Goal: Task Accomplishment & Management: Manage account settings

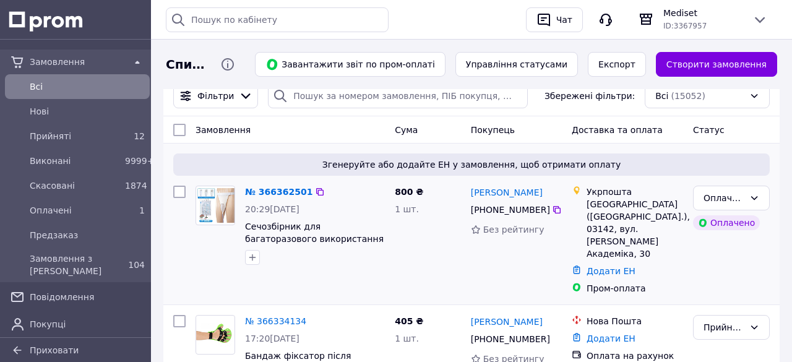
scroll to position [70, 0]
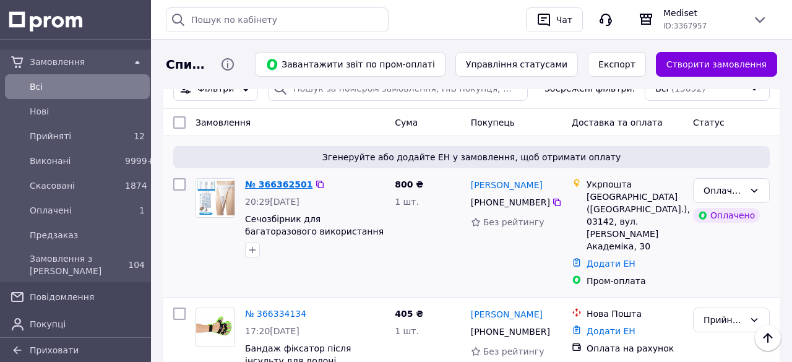
click at [269, 182] on link "№ 366362501" at bounding box center [278, 184] width 67 height 10
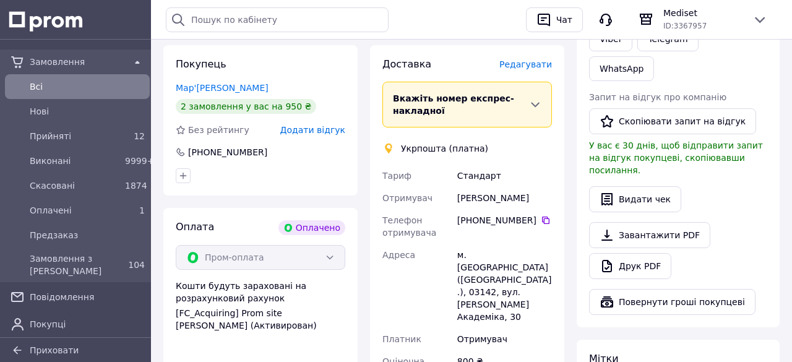
scroll to position [332, 0]
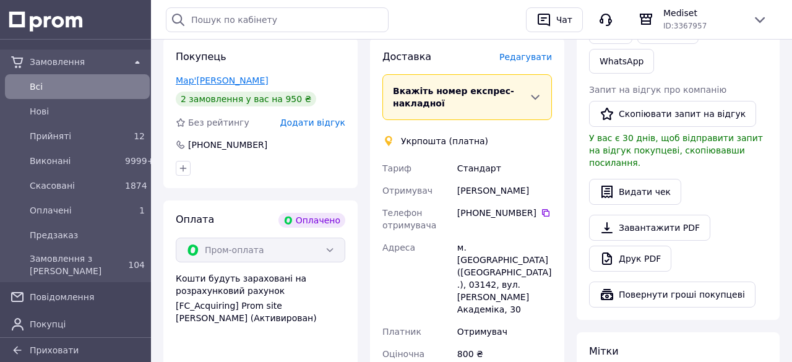
click at [235, 79] on link "Мар'єнко Олексій" at bounding box center [222, 81] width 93 height 10
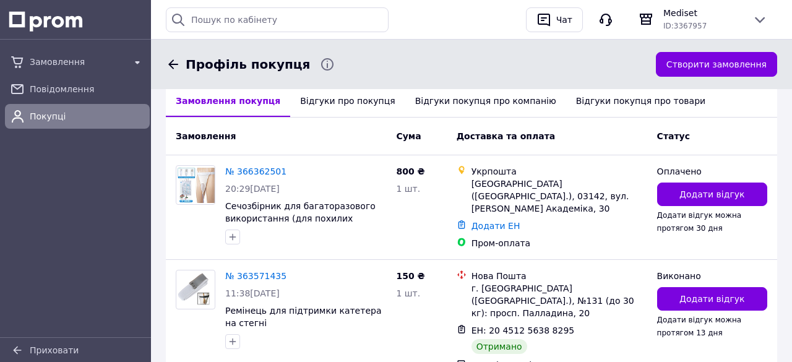
scroll to position [348, 0]
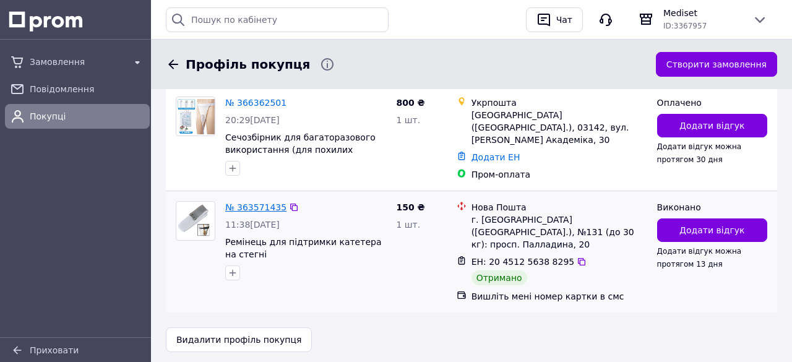
click at [264, 202] on link "№ 363571435" at bounding box center [255, 207] width 61 height 10
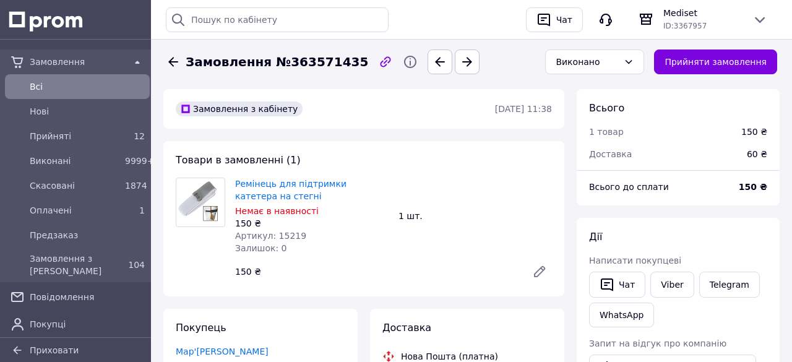
click at [175, 64] on icon at bounding box center [173, 61] width 15 height 15
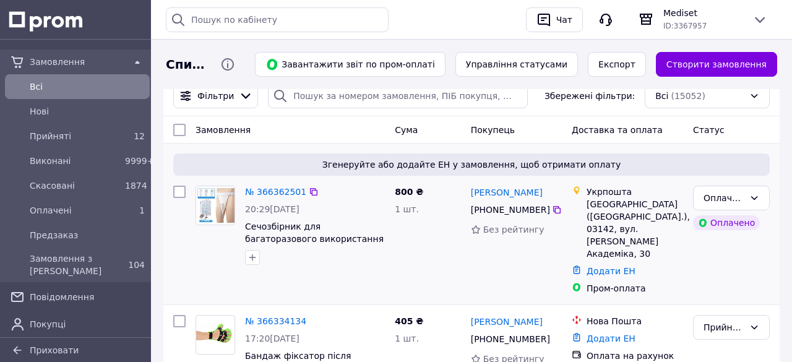
scroll to position [64, 0]
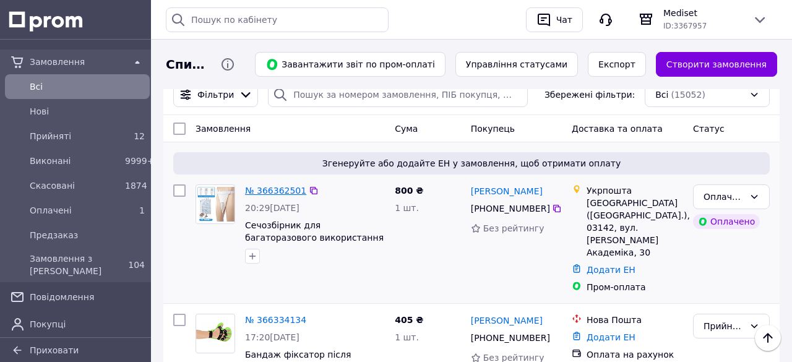
click at [272, 195] on link "№ 366362501" at bounding box center [275, 191] width 61 height 10
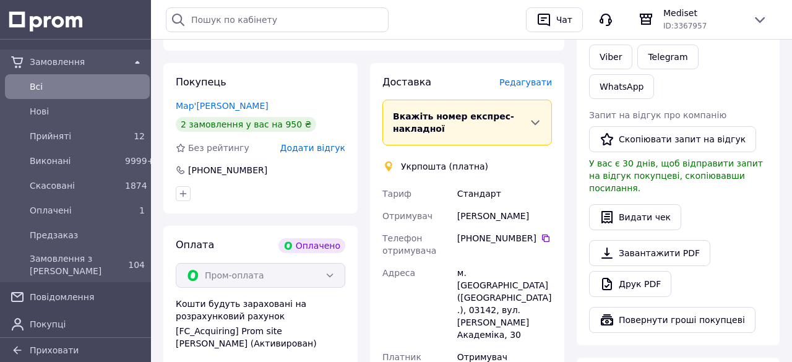
scroll to position [297, 0]
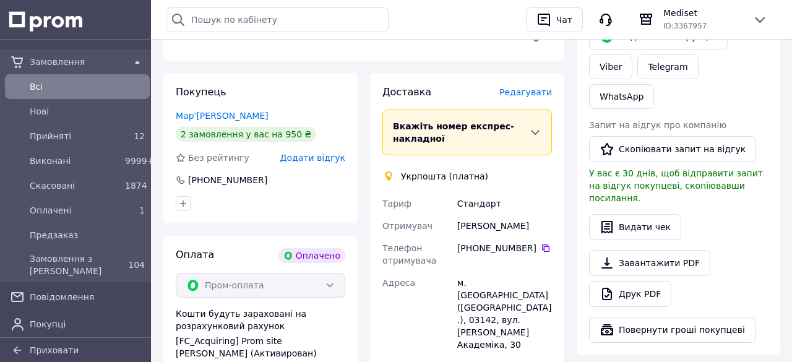
click at [530, 95] on span "Редагувати" at bounding box center [525, 92] width 53 height 10
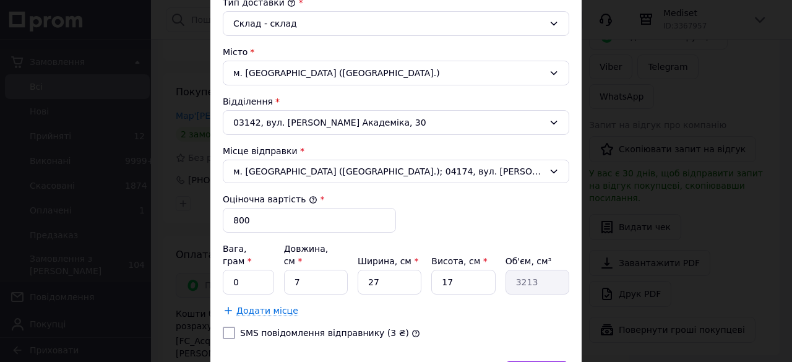
scroll to position [355, 0]
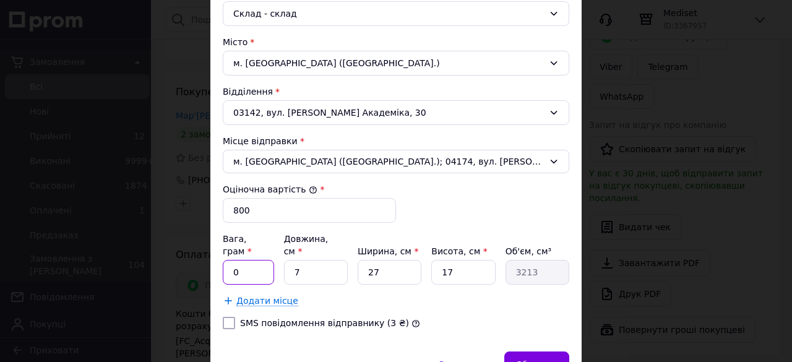
click at [231, 260] on input "0" at bounding box center [248, 272] width 51 height 25
type input "300"
click at [299, 260] on input "7" at bounding box center [316, 272] width 64 height 25
type input "2"
type input "918"
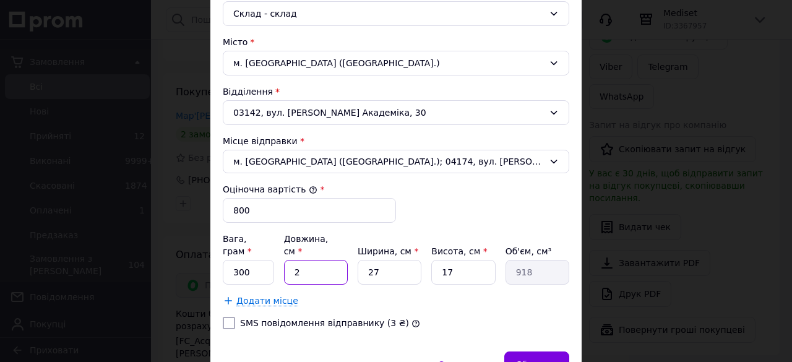
type input "20"
type input "9180"
type input "20"
click at [380, 263] on input "27" at bounding box center [390, 272] width 64 height 25
type input "2"
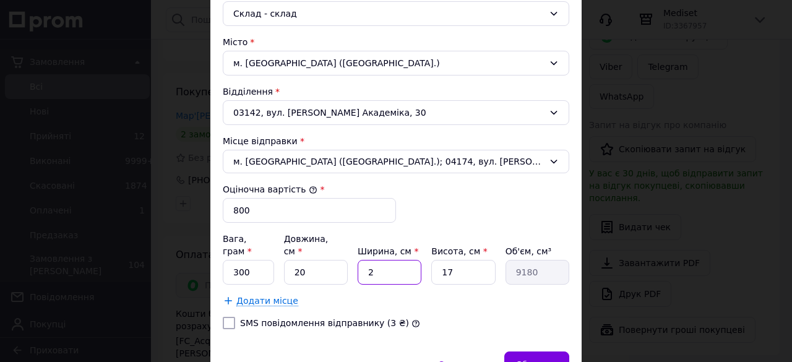
type input "680"
type input "20"
type input "6800"
type input "20"
click at [454, 264] on input "17" at bounding box center [463, 272] width 64 height 25
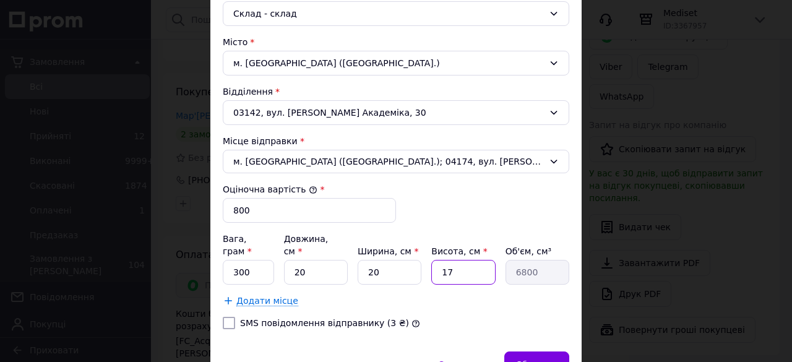
type input "1"
type input "400"
type input "3"
type input "1200"
type input "3"
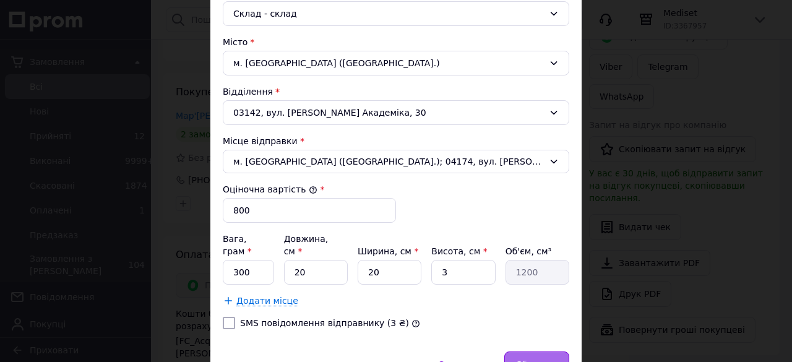
click at [543, 352] on div "Зберегти" at bounding box center [536, 364] width 65 height 25
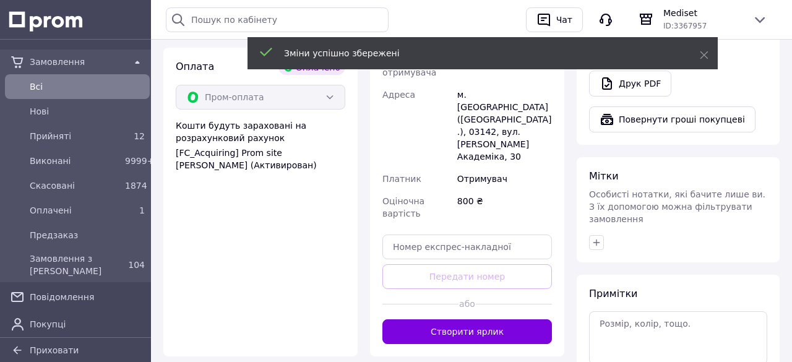
scroll to position [486, 0]
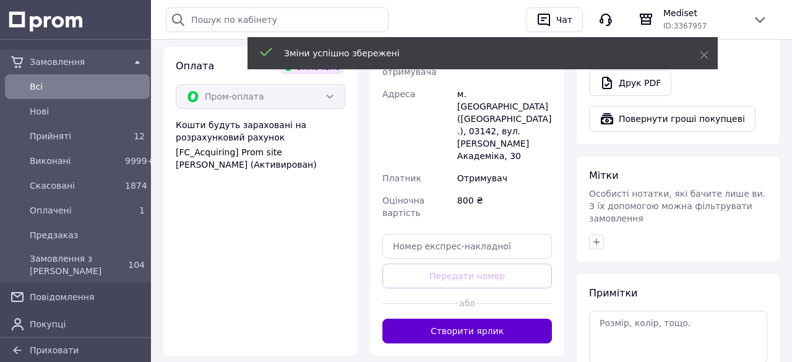
click at [449, 319] on button "Створити ярлик" at bounding box center [467, 331] width 170 height 25
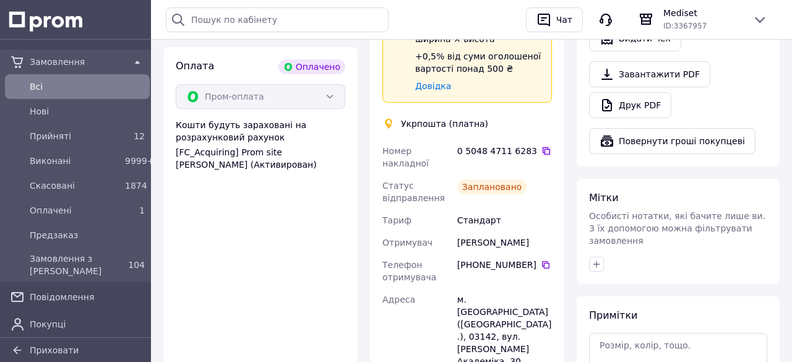
click at [542, 153] on icon at bounding box center [547, 151] width 10 height 10
